Goal: Task Accomplishment & Management: Use online tool/utility

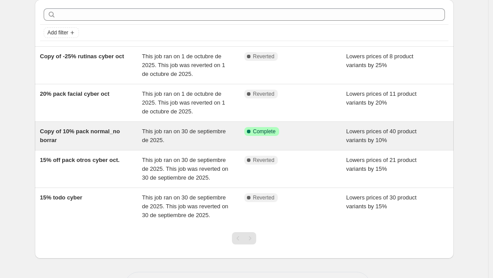
scroll to position [44, 0]
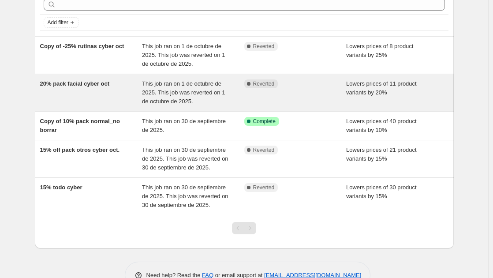
click at [89, 85] on span "20% pack facial cyber oct" at bounding box center [75, 83] width 70 height 7
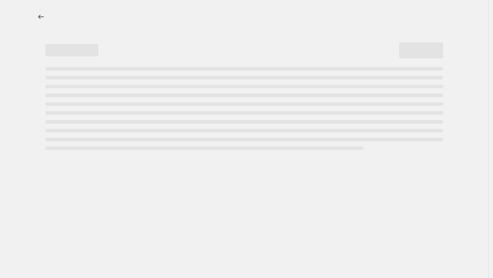
select select "percentage"
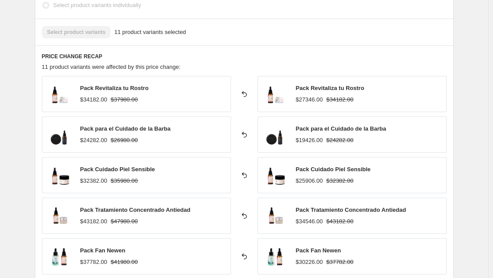
scroll to position [617, 0]
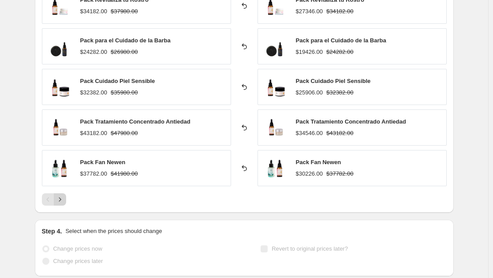
click at [62, 200] on icon "Next" at bounding box center [60, 199] width 9 height 9
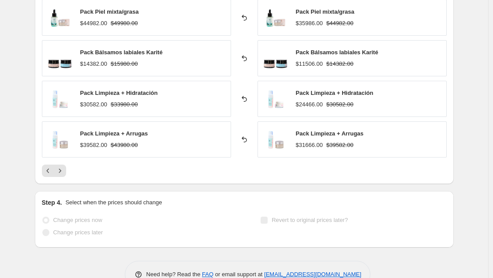
scroll to position [661, 0]
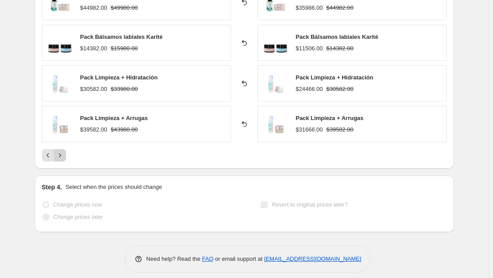
click at [64, 153] on icon "Next" at bounding box center [60, 155] width 9 height 9
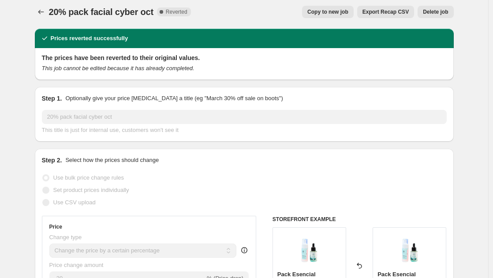
scroll to position [0, 0]
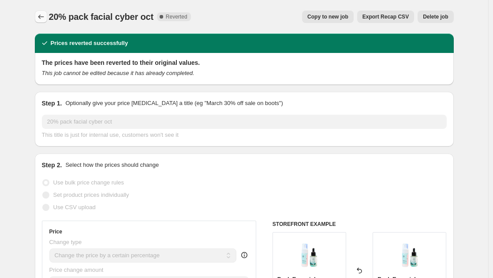
click at [40, 15] on icon "Price change jobs" at bounding box center [41, 16] width 9 height 9
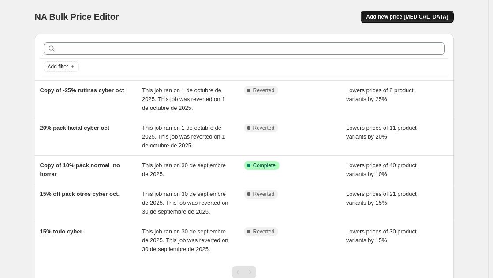
click at [415, 17] on span "Add new price change job" at bounding box center [407, 16] width 82 height 7
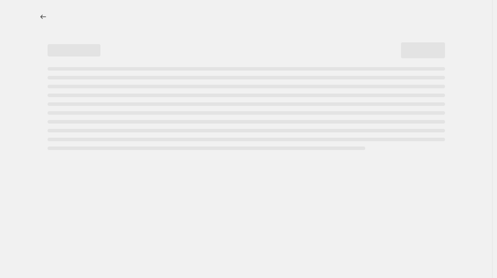
select select "percentage"
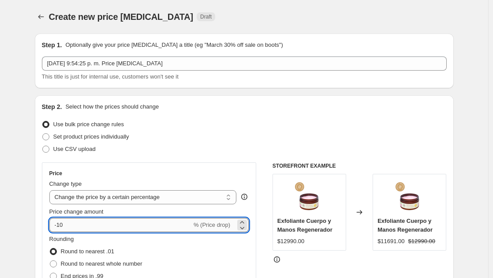
click at [61, 228] on input "-10" at bounding box center [120, 225] width 142 height 14
type input "-20"
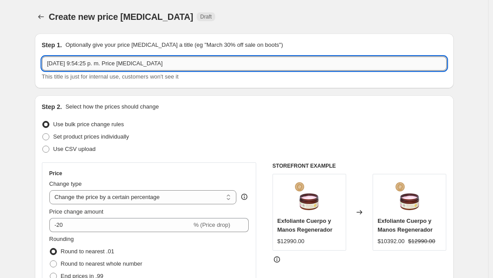
click at [103, 67] on input "1 oct 2025, 9:54:25 p. m. Price change job" at bounding box center [244, 63] width 405 height 14
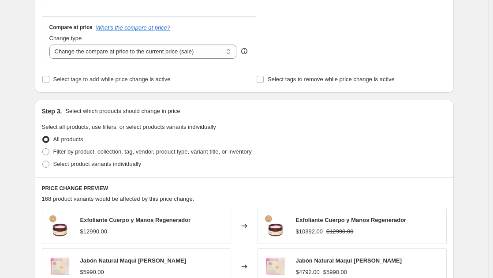
scroll to position [309, 0]
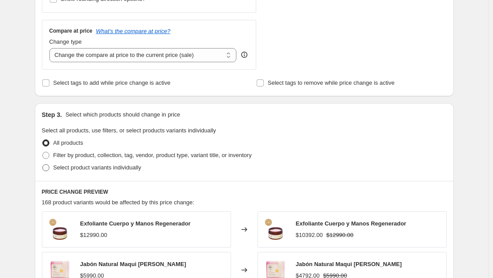
type input "20% cyber -productos"
click at [49, 168] on span at bounding box center [45, 167] width 7 height 7
click at [43, 164] on input "Select product variants individually" at bounding box center [42, 164] width 0 height 0
radio input "true"
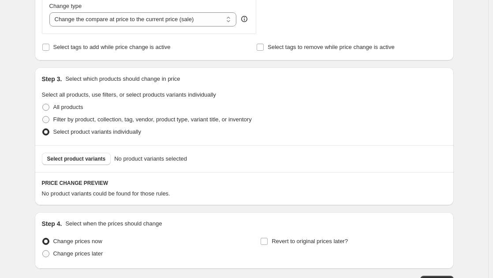
scroll to position [353, 0]
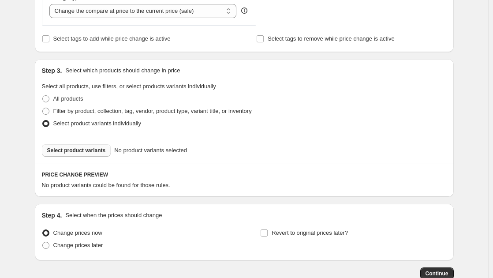
click at [80, 150] on span "Select product variants" at bounding box center [76, 150] width 59 height 7
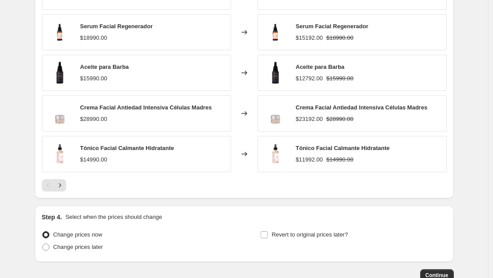
scroll to position [529, 0]
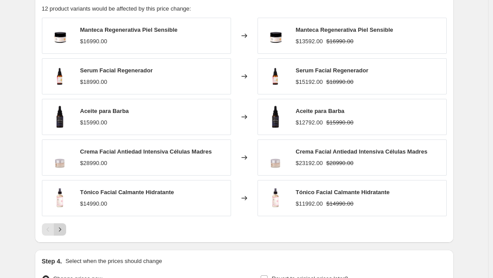
click at [64, 230] on icon "Next" at bounding box center [60, 229] width 9 height 9
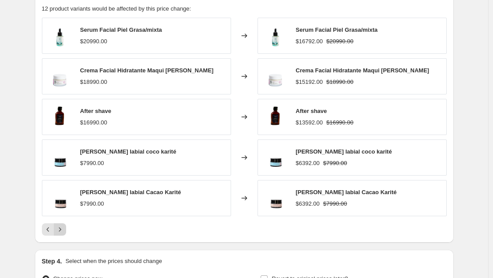
click at [63, 230] on icon "Next" at bounding box center [60, 229] width 9 height 9
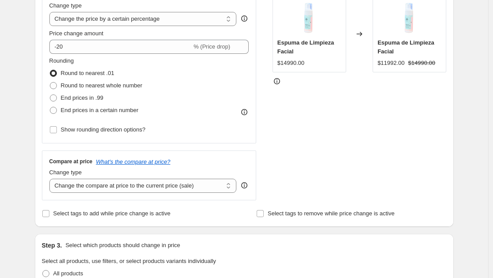
scroll to position [112, 0]
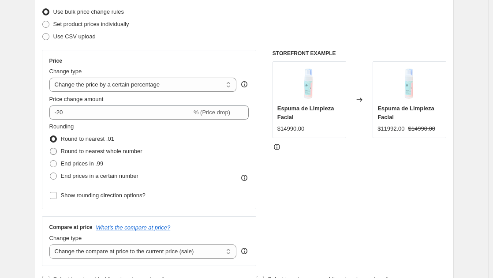
click at [56, 151] on span at bounding box center [53, 151] width 7 height 7
click at [50, 148] on input "Round to nearest whole number" at bounding box center [50, 148] width 0 height 0
radio input "true"
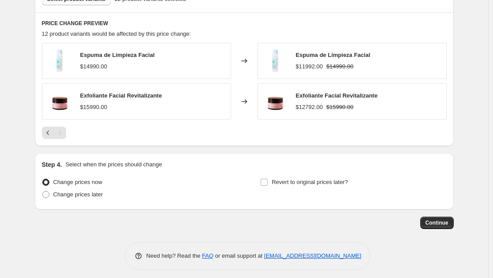
scroll to position [509, 0]
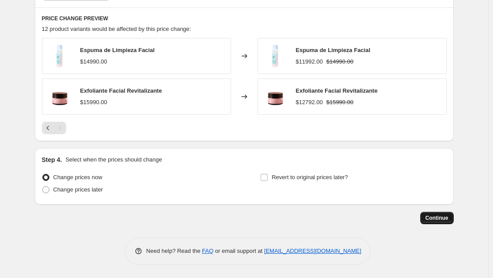
click at [432, 217] on span "Continue" at bounding box center [436, 217] width 23 height 7
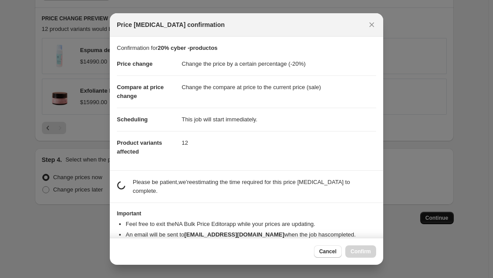
scroll to position [0, 0]
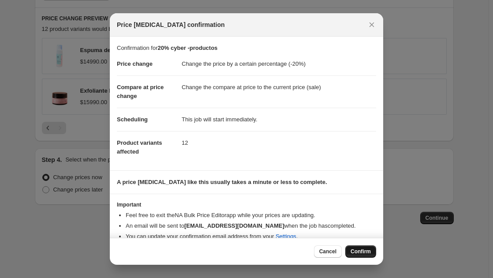
click at [364, 249] on span "Confirm" at bounding box center [360, 251] width 20 height 7
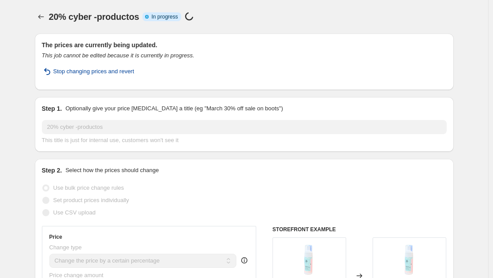
click at [70, 70] on span "Stop changing prices and revert" at bounding box center [93, 71] width 81 height 9
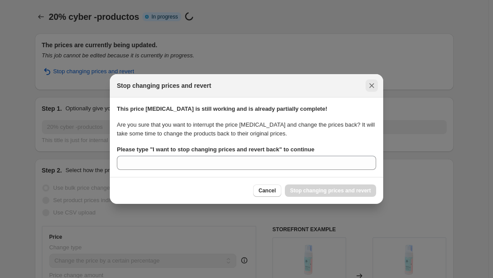
click at [369, 88] on icon "Close" at bounding box center [371, 85] width 5 height 5
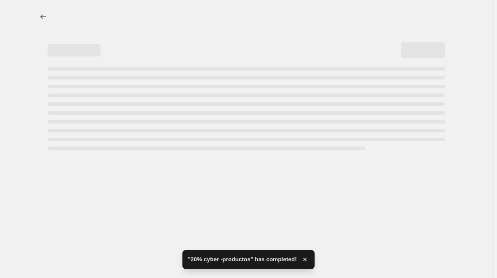
select select "percentage"
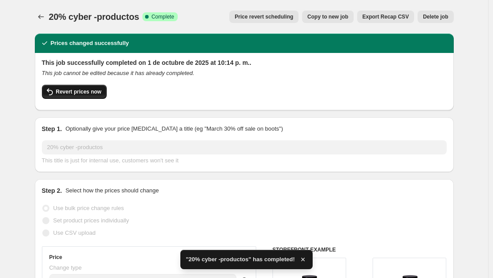
click at [63, 90] on span "Revert prices now" at bounding box center [78, 91] width 45 height 7
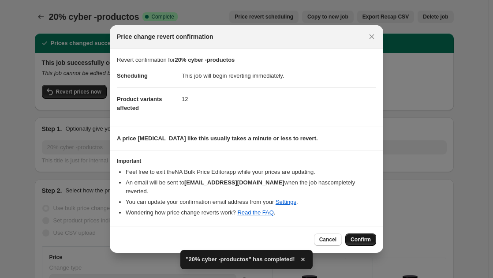
click at [359, 236] on span "Confirm" at bounding box center [360, 239] width 20 height 7
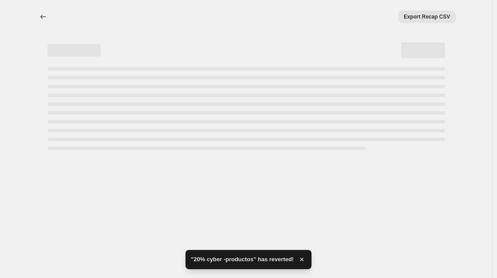
select select "percentage"
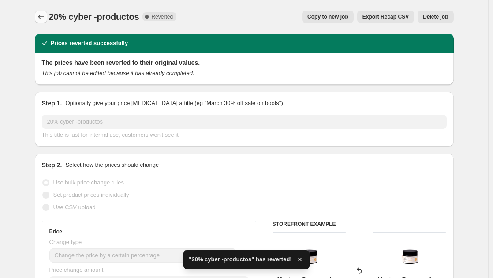
click at [41, 18] on icon "Price change jobs" at bounding box center [41, 17] width 6 height 4
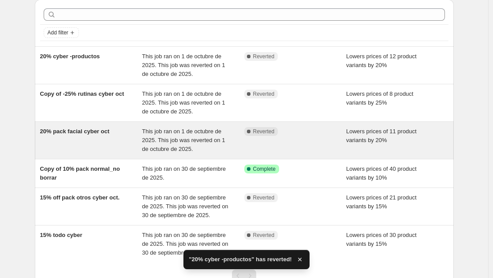
scroll to position [44, 0]
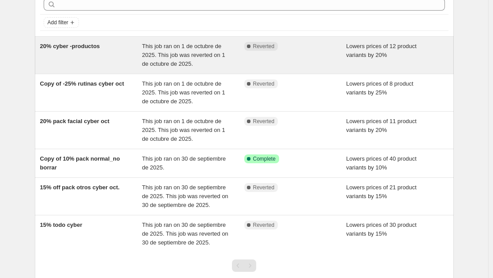
click at [88, 51] on div "20% cyber -productos" at bounding box center [91, 55] width 102 height 26
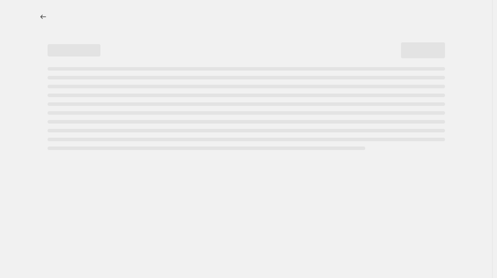
select select "percentage"
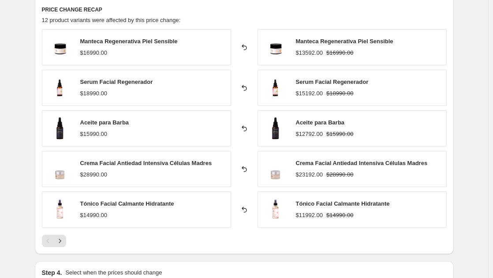
scroll to position [617, 0]
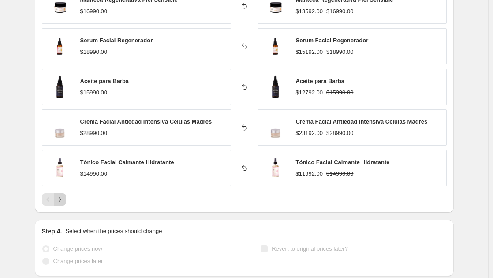
click at [63, 201] on icon "Next" at bounding box center [60, 199] width 9 height 9
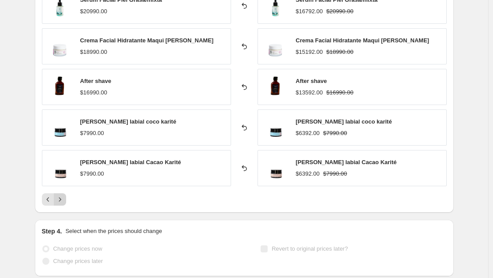
click at [64, 200] on icon "Next" at bounding box center [60, 199] width 9 height 9
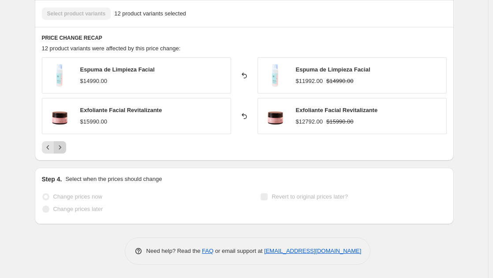
scroll to position [548, 0]
click at [47, 145] on icon "Previous" at bounding box center [48, 147] width 9 height 9
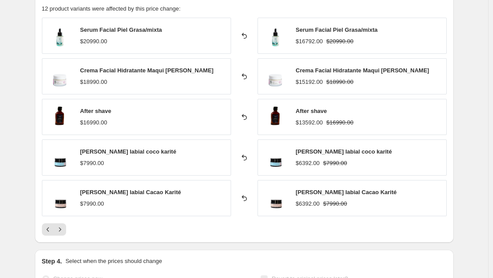
scroll to position [592, 0]
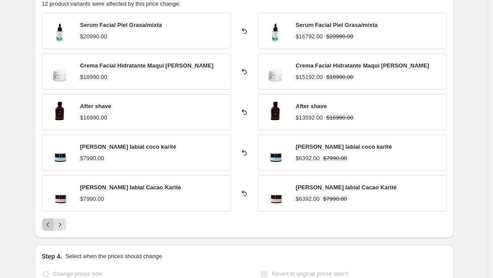
click at [47, 228] on icon "Previous" at bounding box center [48, 224] width 9 height 9
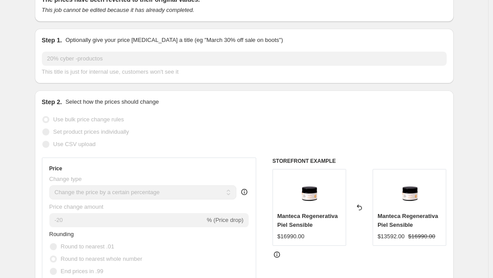
scroll to position [0, 0]
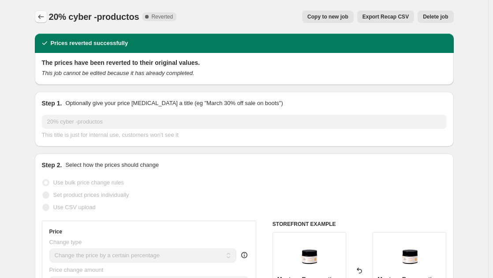
click at [43, 14] on icon "Price change jobs" at bounding box center [41, 16] width 9 height 9
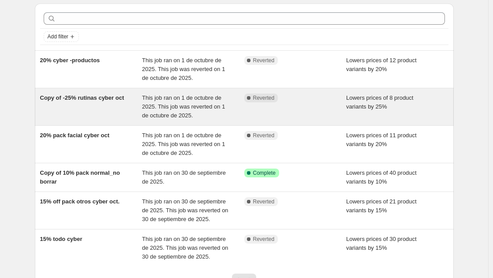
scroll to position [88, 0]
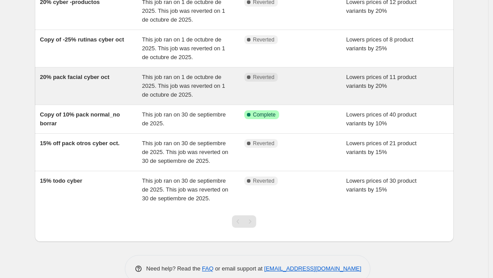
click at [95, 84] on div "20% pack facial cyber oct" at bounding box center [91, 86] width 102 height 26
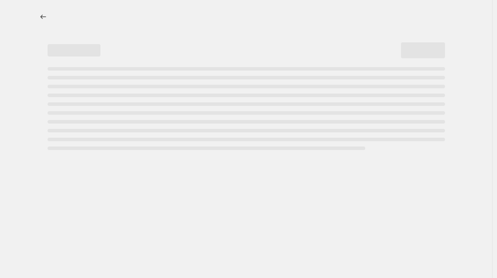
select select "percentage"
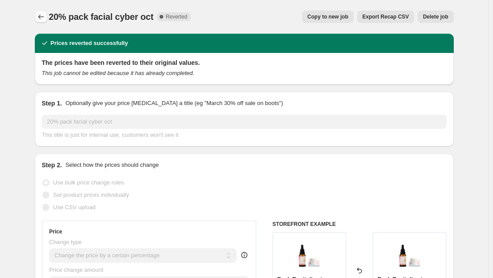
click at [45, 18] on icon "Price change jobs" at bounding box center [41, 16] width 9 height 9
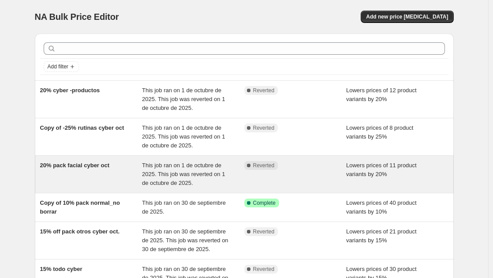
scroll to position [44, 0]
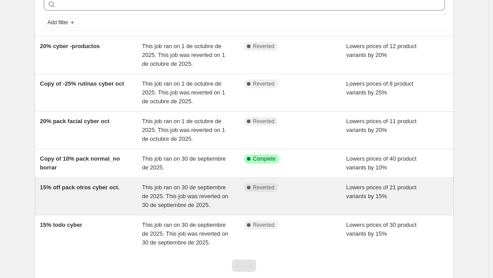
click at [78, 194] on div "15% off pack otros cyber oct." at bounding box center [91, 196] width 102 height 26
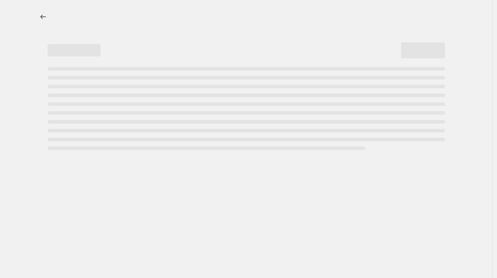
select select "percentage"
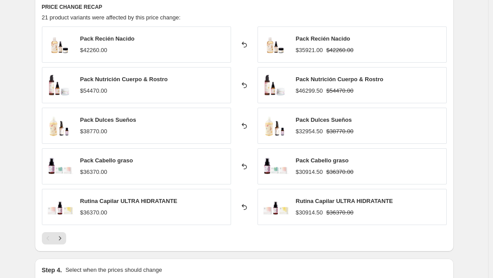
scroll to position [573, 0]
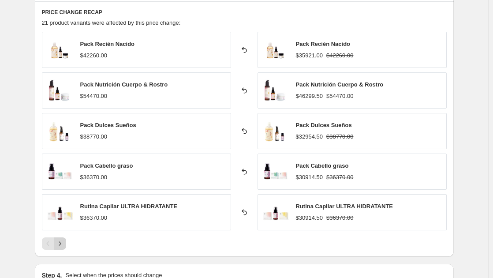
click at [61, 241] on icon "Next" at bounding box center [60, 243] width 9 height 9
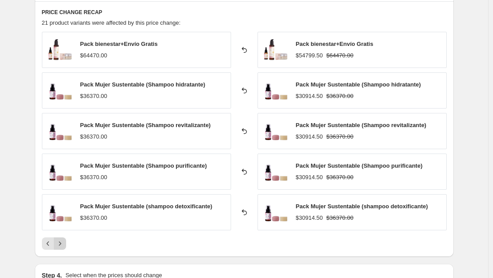
click at [66, 243] on button "Next" at bounding box center [60, 243] width 12 height 12
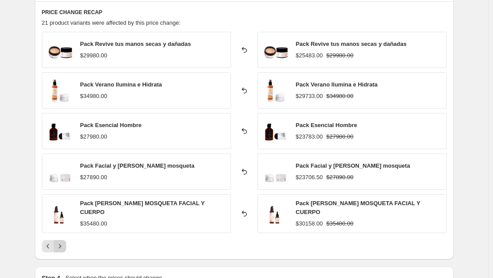
click at [63, 246] on icon "Next" at bounding box center [60, 246] width 9 height 9
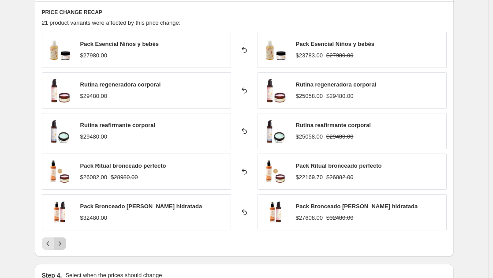
click at [64, 245] on icon "Next" at bounding box center [60, 243] width 9 height 9
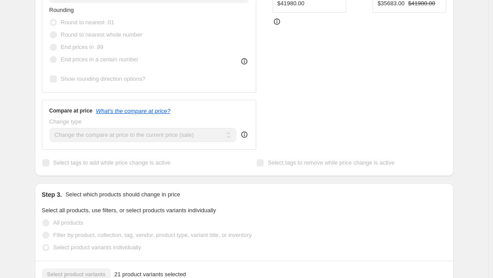
scroll to position [0, 0]
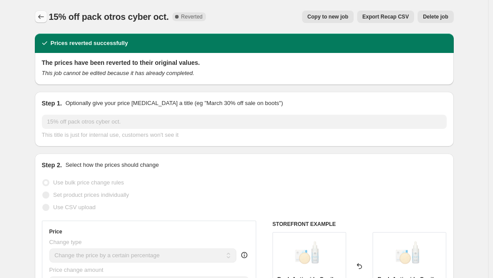
click at [43, 21] on icon "Price change jobs" at bounding box center [41, 16] width 9 height 9
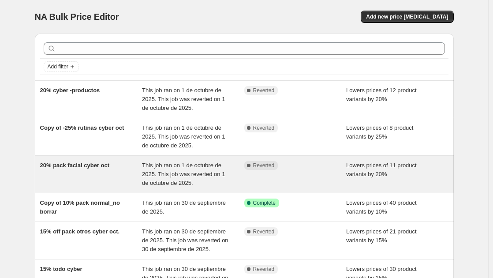
scroll to position [106, 0]
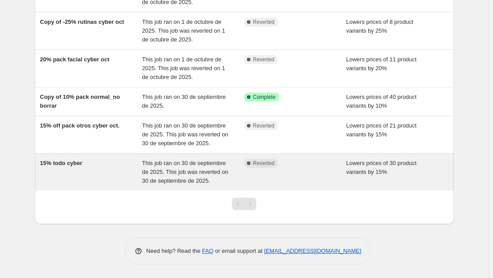
click at [93, 166] on div "15% todo cyber" at bounding box center [91, 172] width 102 height 26
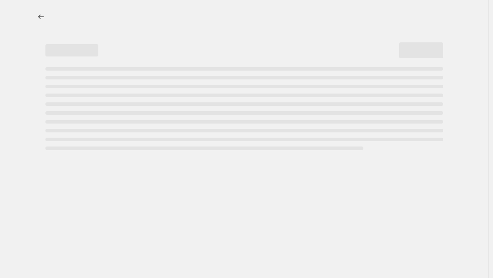
select select "percentage"
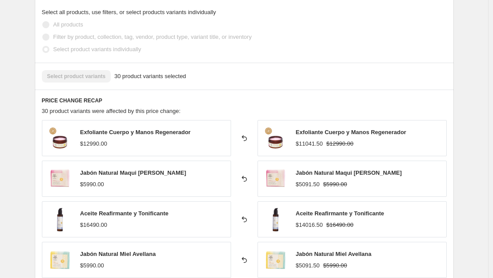
scroll to position [573, 0]
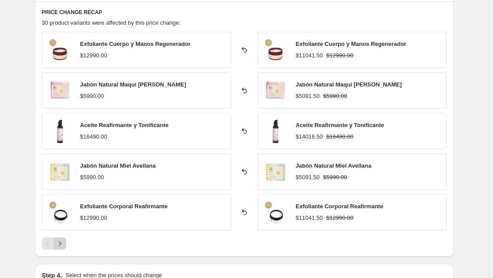
click at [62, 243] on icon "Next" at bounding box center [60, 243] width 9 height 9
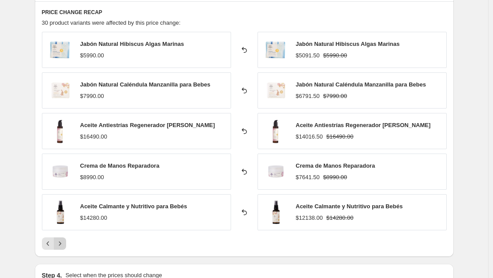
click at [63, 242] on icon "Next" at bounding box center [60, 243] width 9 height 9
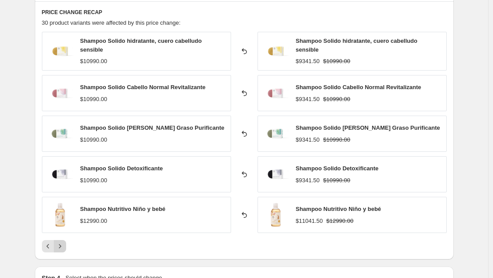
click at [60, 244] on icon "Next" at bounding box center [60, 246] width 9 height 9
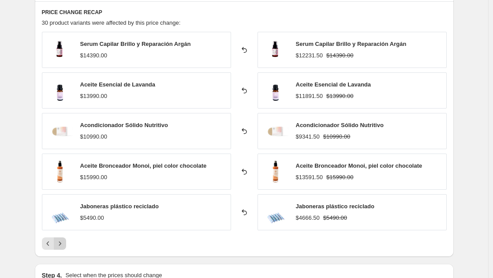
click at [60, 243] on icon "Next" at bounding box center [60, 243] width 9 height 9
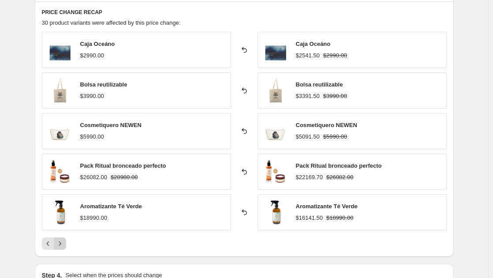
click at [60, 243] on icon "Next" at bounding box center [60, 243] width 9 height 9
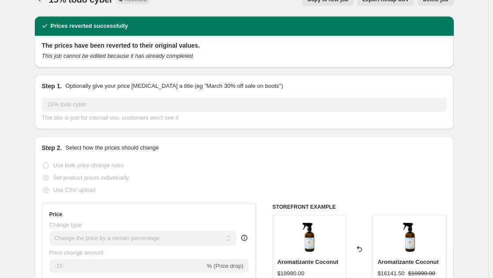
scroll to position [0, 0]
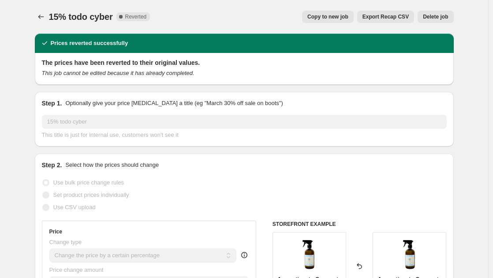
click at [333, 16] on span "Copy to new job" at bounding box center [327, 16] width 41 height 7
select select "percentage"
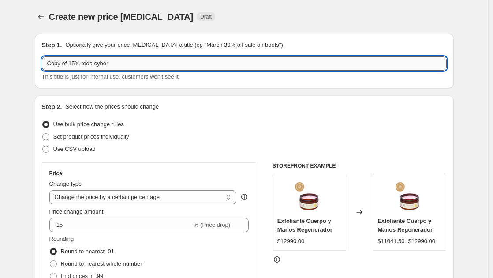
click at [71, 64] on input "Copy of 15% todo cyber" at bounding box center [244, 63] width 405 height 14
drag, startPoint x: 71, startPoint y: 64, endPoint x: 45, endPoint y: 59, distance: 26.9
click at [45, 59] on input "Copy of 15% todo cyber" at bounding box center [244, 63] width 405 height 14
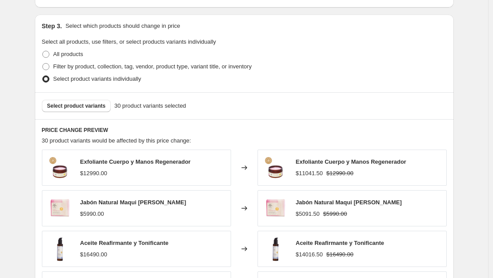
scroll to position [397, 0]
type input "15% todo cyber oct"
click at [78, 110] on span "Select product variants" at bounding box center [76, 106] width 59 height 7
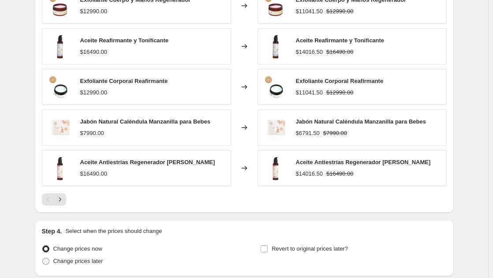
scroll to position [573, 0]
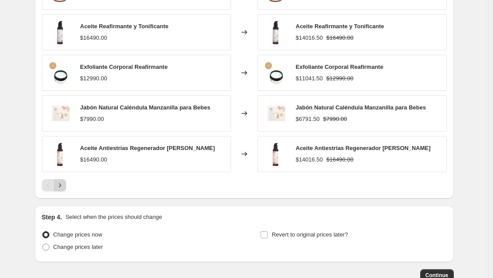
click at [61, 187] on icon "Next" at bounding box center [60, 185] width 9 height 9
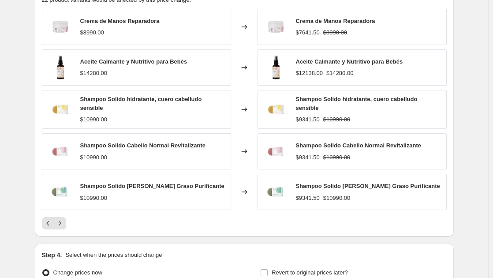
scroll to position [529, 0]
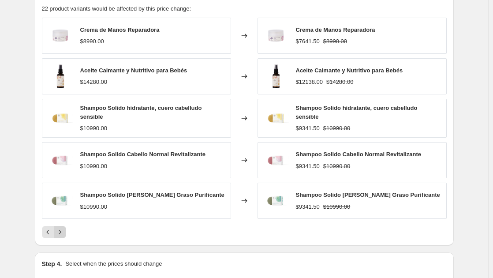
click at [64, 229] on icon "Next" at bounding box center [60, 231] width 9 height 9
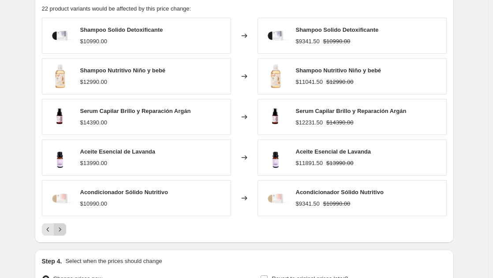
click at [63, 233] on icon "Next" at bounding box center [60, 229] width 9 height 9
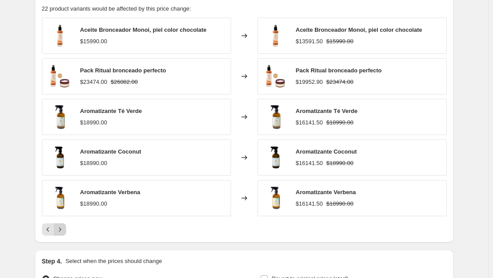
click at [61, 231] on icon "Next" at bounding box center [60, 229] width 2 height 4
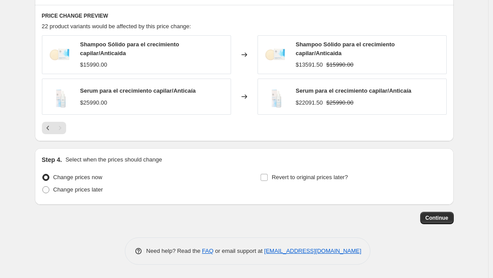
scroll to position [509, 0]
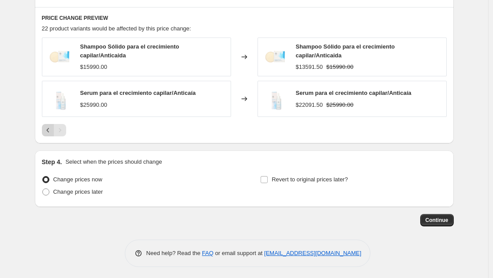
click at [49, 126] on icon "Previous" at bounding box center [48, 130] width 9 height 9
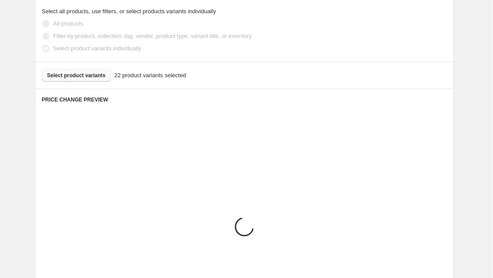
scroll to position [421, 0]
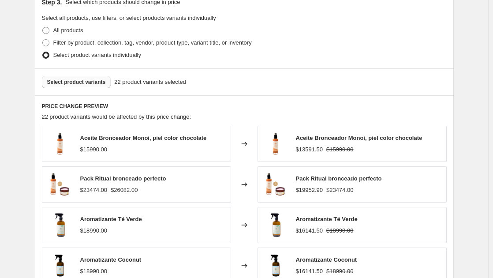
click at [96, 83] on span "Select product variants" at bounding box center [76, 81] width 59 height 7
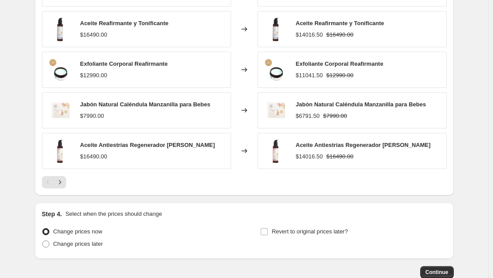
scroll to position [631, 0]
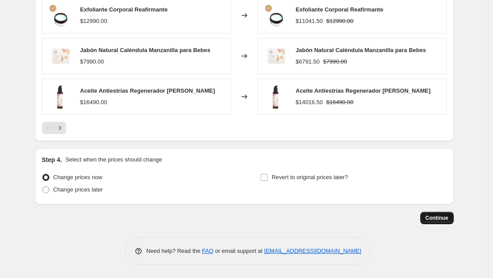
click at [440, 217] on span "Continue" at bounding box center [436, 217] width 23 height 7
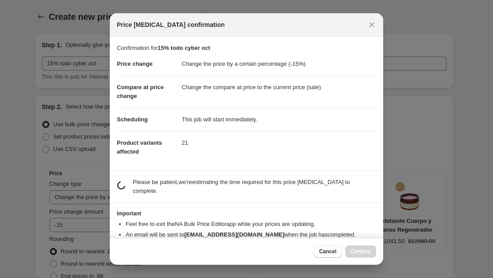
scroll to position [0, 0]
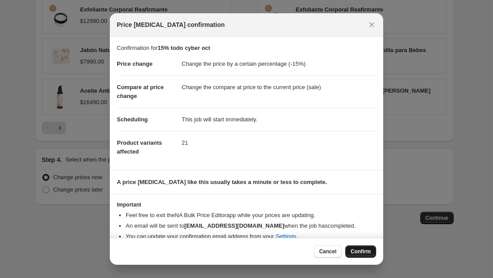
click at [354, 253] on span "Confirm" at bounding box center [360, 251] width 20 height 7
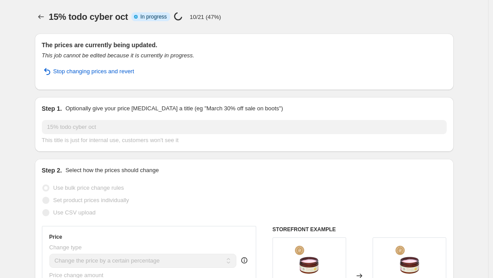
select select "percentage"
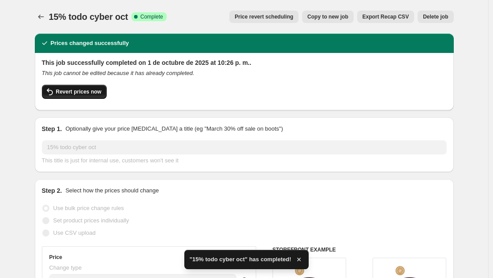
click at [95, 90] on span "Revert prices now" at bounding box center [78, 91] width 45 height 7
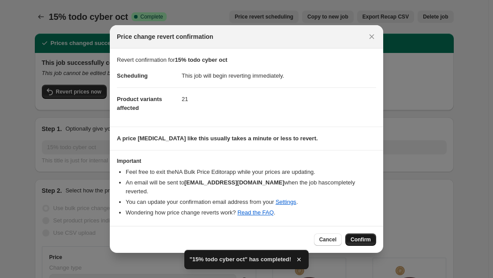
click at [365, 236] on span "Confirm" at bounding box center [360, 239] width 20 height 7
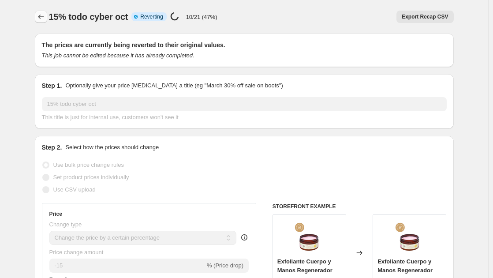
click at [45, 19] on icon "Price change jobs" at bounding box center [41, 16] width 9 height 9
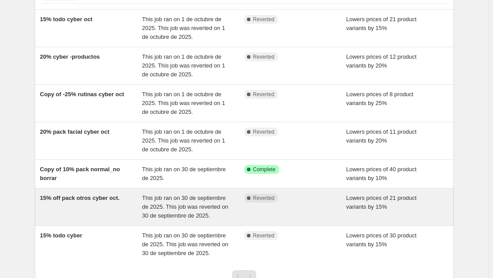
scroll to position [88, 0]
